Goal: Task Accomplishment & Management: Manage account settings

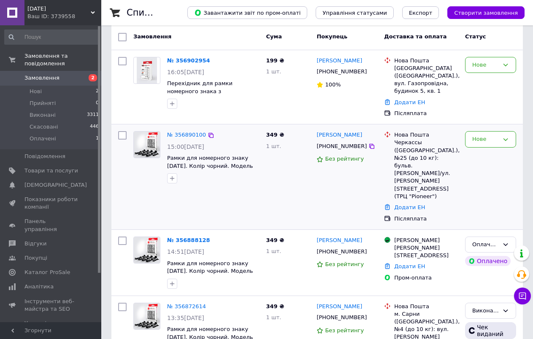
scroll to position [42, 0]
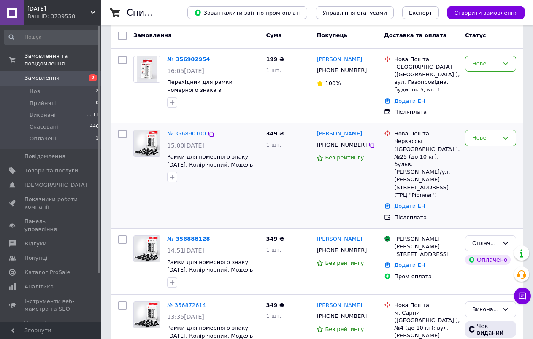
click at [338, 130] on link "[PERSON_NAME]" at bounding box center [339, 134] width 46 height 8
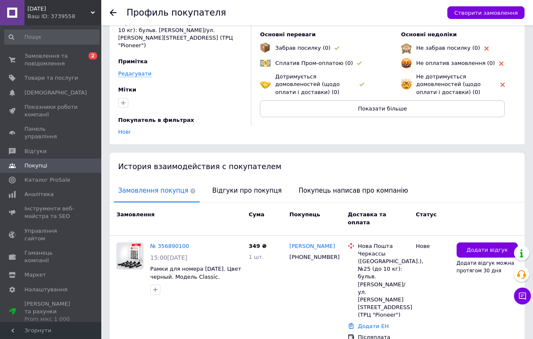
scroll to position [70, 0]
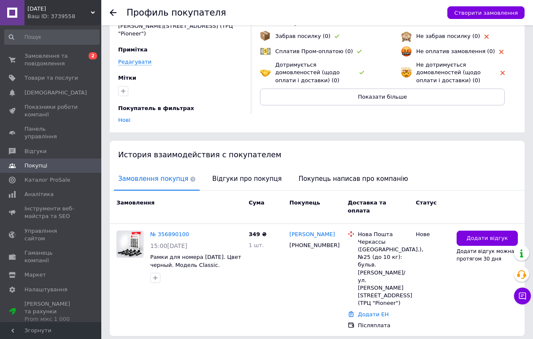
click at [232, 175] on span "Відгуки про покупця" at bounding box center [247, 179] width 78 height 22
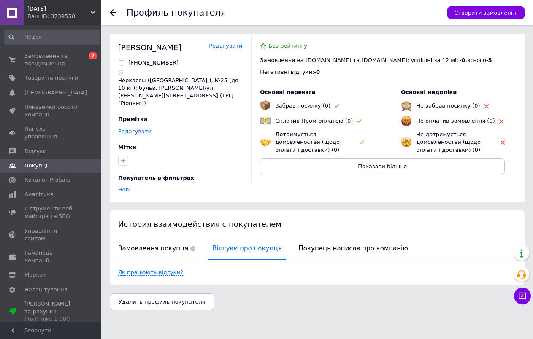
scroll to position [0, 0]
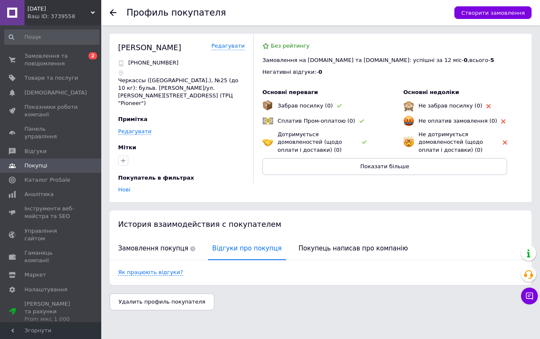
click at [109, 11] on div "Профиль покупателя Створити замовлення" at bounding box center [320, 12] width 439 height 25
click at [112, 11] on use at bounding box center [113, 12] width 7 height 7
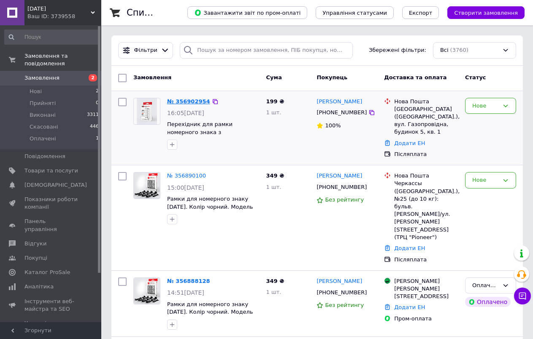
click at [184, 103] on link "№ 356902954" at bounding box center [188, 101] width 43 height 6
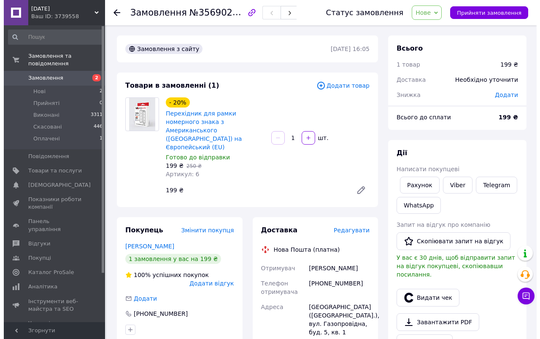
scroll to position [225, 0]
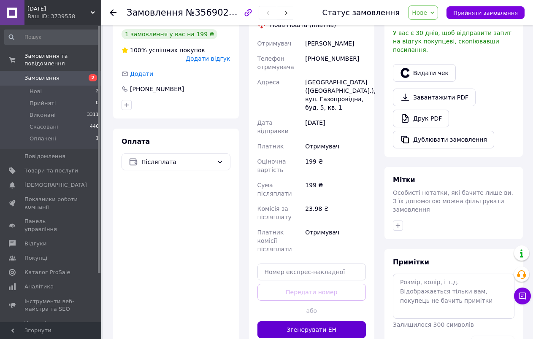
click at [327, 321] on button "Згенерувати ЕН" at bounding box center [311, 329] width 109 height 17
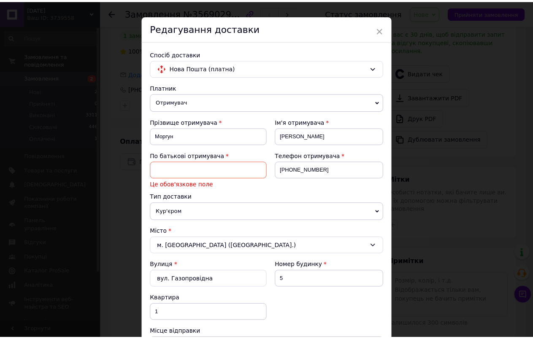
scroll to position [0, 0]
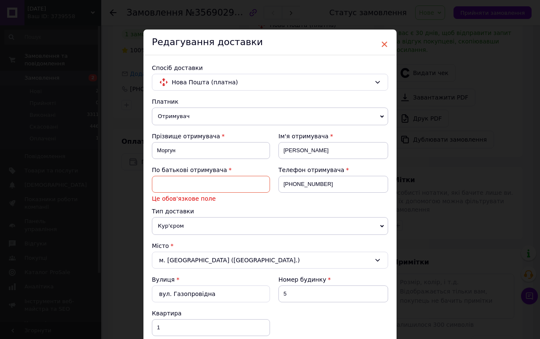
click at [381, 47] on span "×" at bounding box center [385, 44] width 8 height 14
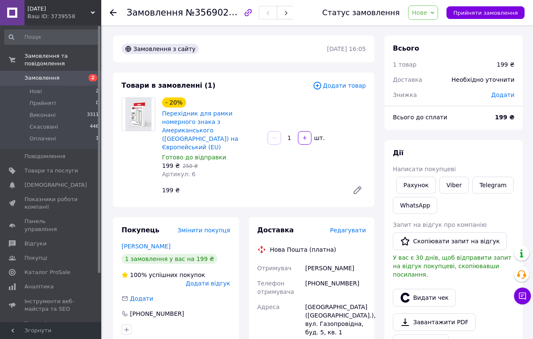
click at [351, 227] on span "Редагувати" at bounding box center [348, 230] width 36 height 7
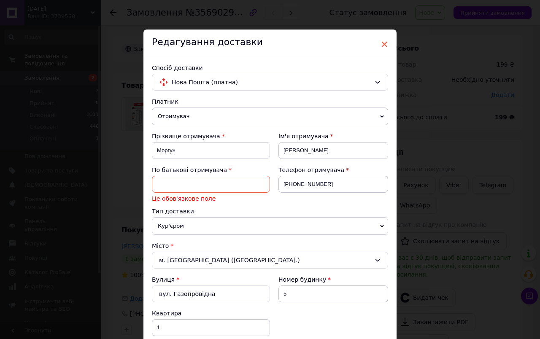
click at [383, 43] on span "×" at bounding box center [385, 44] width 8 height 14
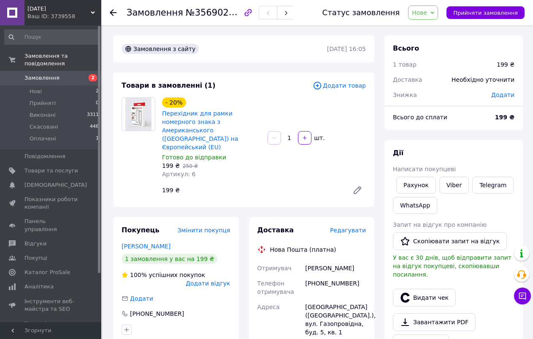
click at [50, 74] on span "Замовлення" at bounding box center [41, 78] width 35 height 8
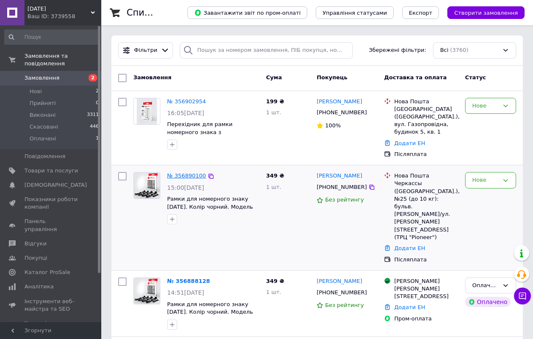
click at [181, 173] on link "№ 356890100" at bounding box center [186, 176] width 39 height 6
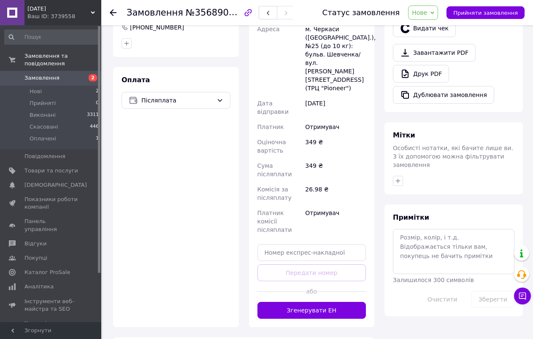
scroll to position [278, 0]
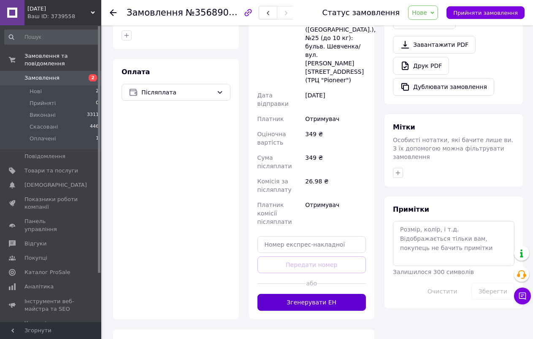
click at [316, 294] on button "Згенерувати ЕН" at bounding box center [311, 302] width 109 height 17
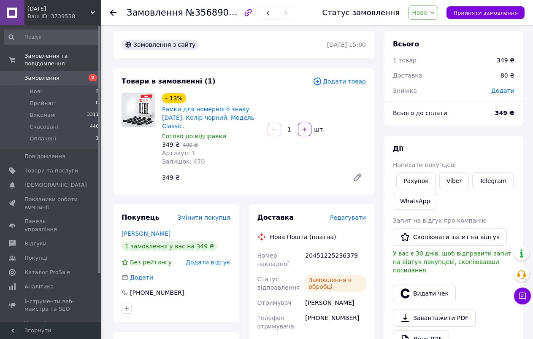
scroll to position [0, 0]
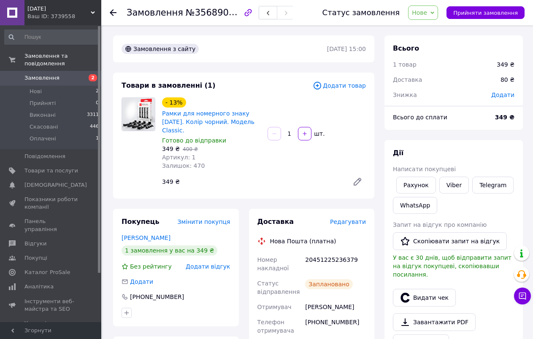
click at [320, 252] on div "20451225236379" at bounding box center [335, 264] width 64 height 24
copy div "20451225236379"
click at [492, 16] on span "Прийняти замовлення" at bounding box center [485, 13] width 65 height 6
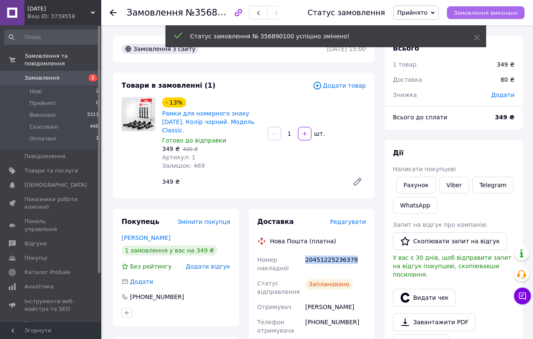
click at [492, 16] on span "Замовлення виконано" at bounding box center [486, 13] width 64 height 6
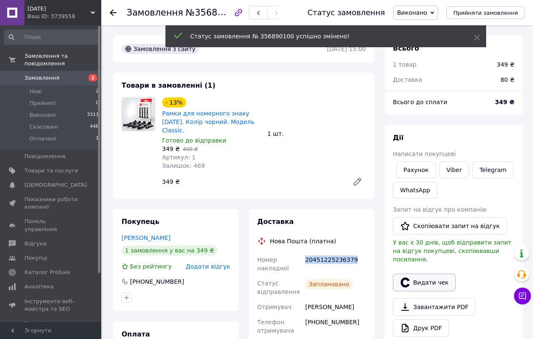
click at [420, 276] on button "Видати чек" at bounding box center [424, 283] width 63 height 18
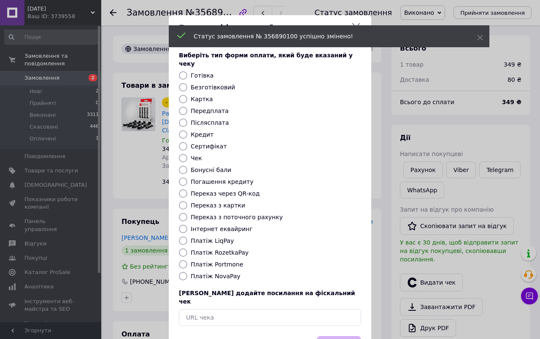
click at [213, 273] on label "Платіж NovaPay" at bounding box center [216, 276] width 50 height 7
click at [187, 272] on input "Платіж NovaPay" at bounding box center [183, 276] width 8 height 8
radio input "true"
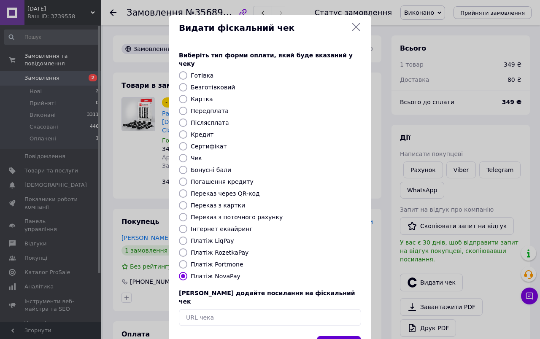
click at [338, 336] on button "Вибрати" at bounding box center [339, 345] width 44 height 18
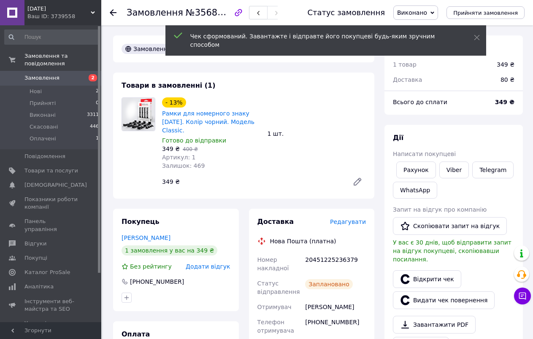
click at [113, 12] on icon at bounding box center [113, 12] width 7 height 7
